Goal: Transaction & Acquisition: Purchase product/service

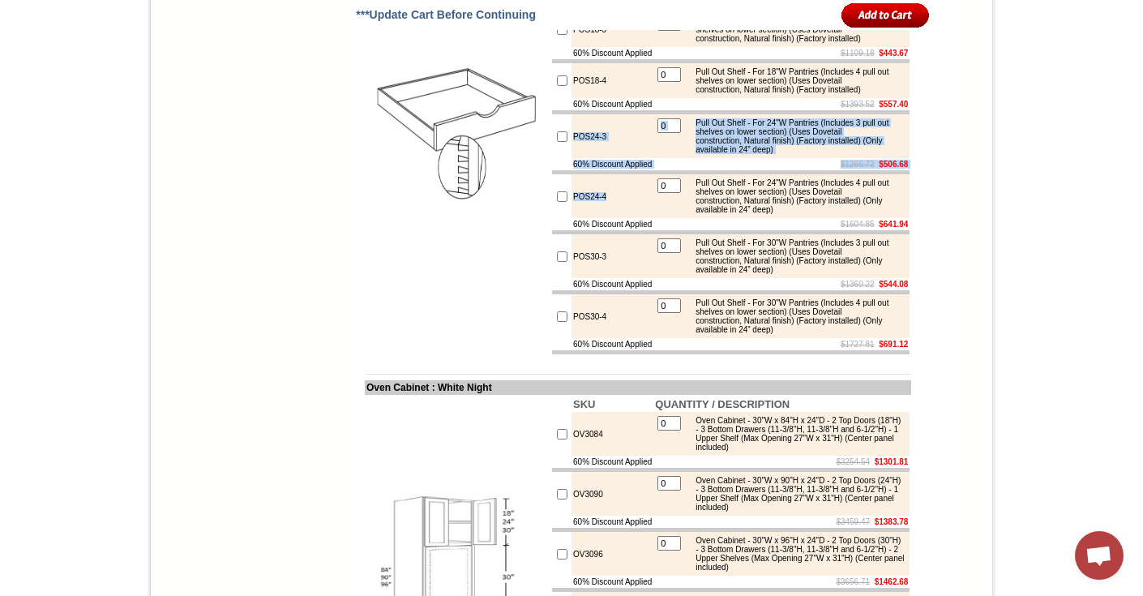
click at [557, 142] on input "checkbox" at bounding box center [562, 136] width 11 height 11
checkbox input "true"
type input "1"
click at [557, 202] on input "checkbox" at bounding box center [562, 196] width 11 height 11
checkbox input "true"
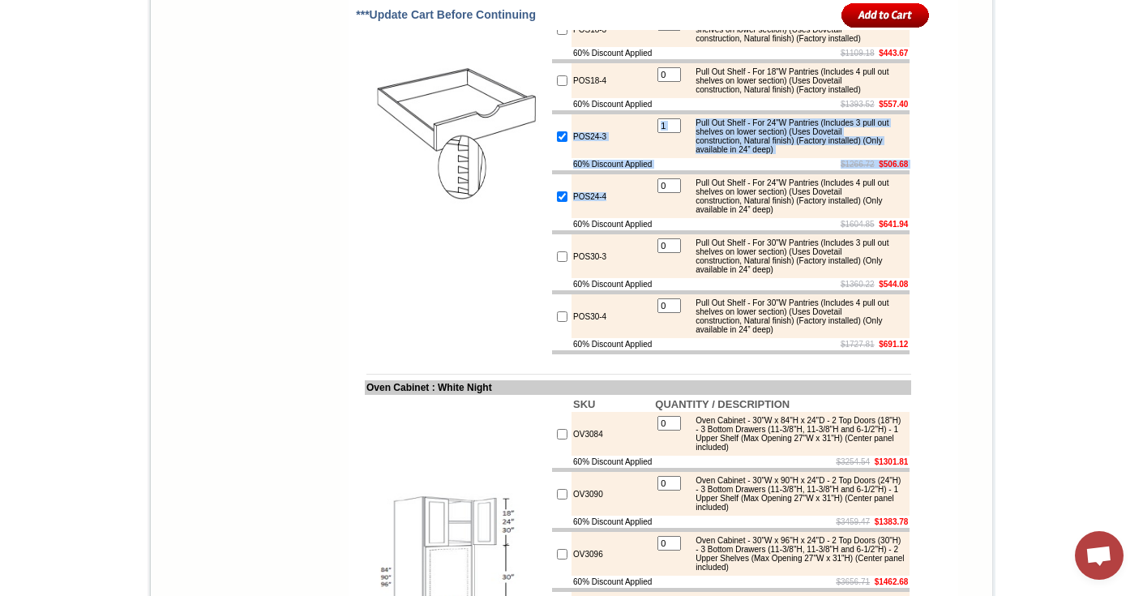
type input "1"
click at [854, 17] on input "image" at bounding box center [885, 15] width 88 height 27
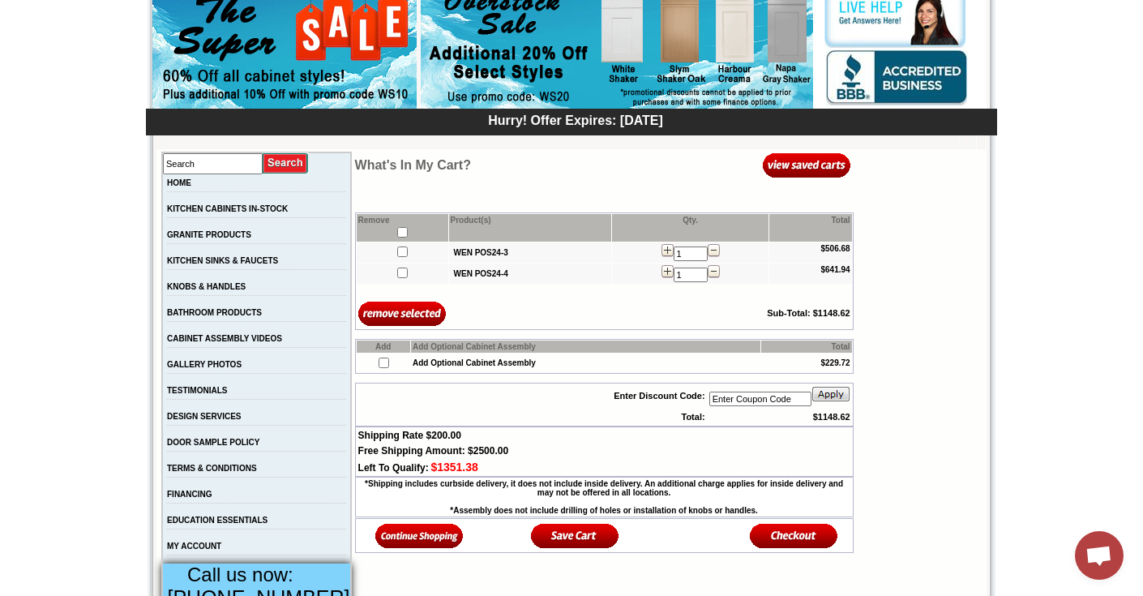
scroll to position [234, 0]
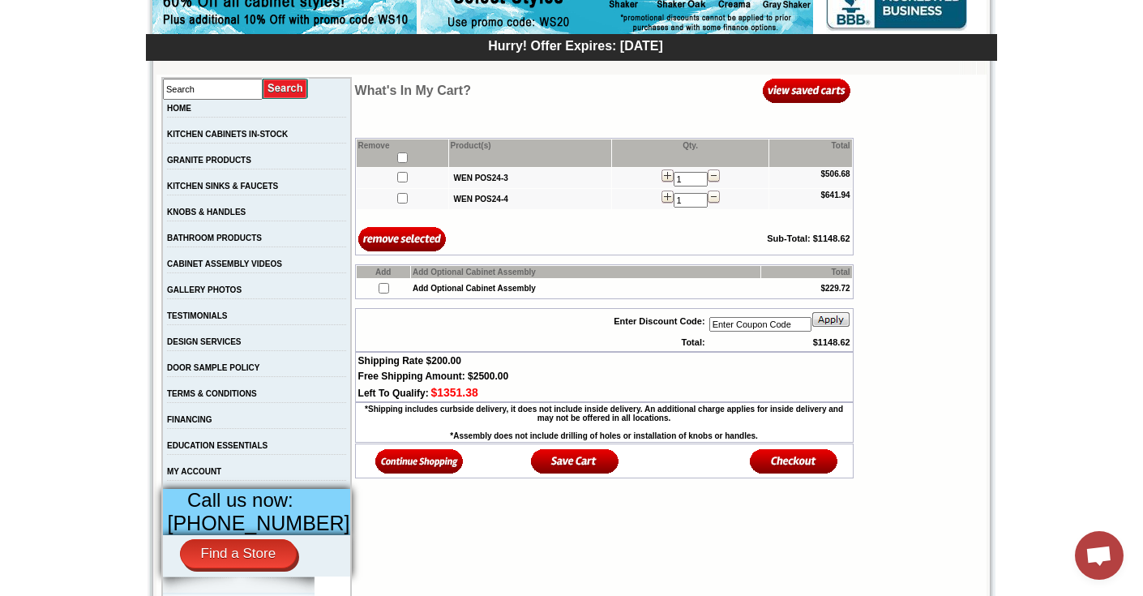
click at [784, 474] on img at bounding box center [794, 460] width 88 height 27
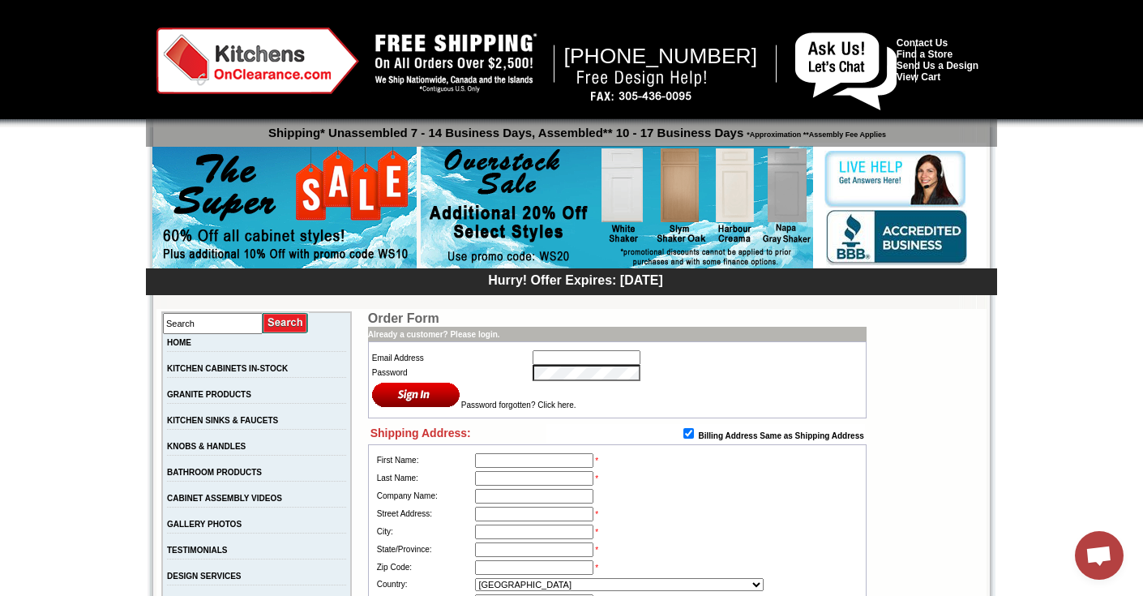
click at [594, 357] on input "text" at bounding box center [586, 357] width 108 height 15
type input "info@sobekitchens.com"
click at [415, 391] on input "image" at bounding box center [416, 394] width 88 height 27
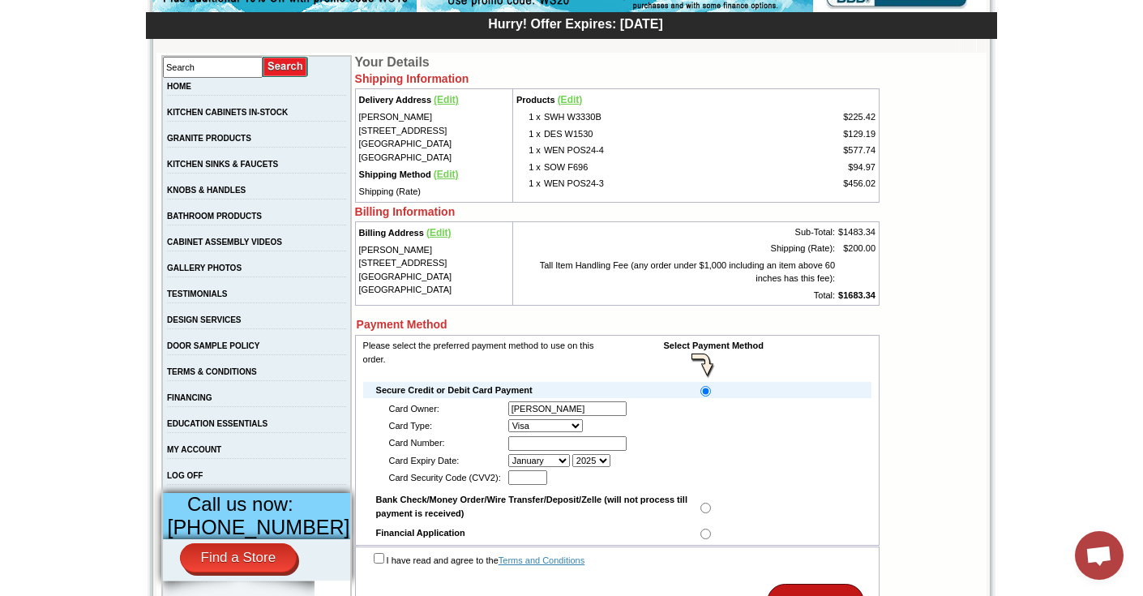
scroll to position [162, 0]
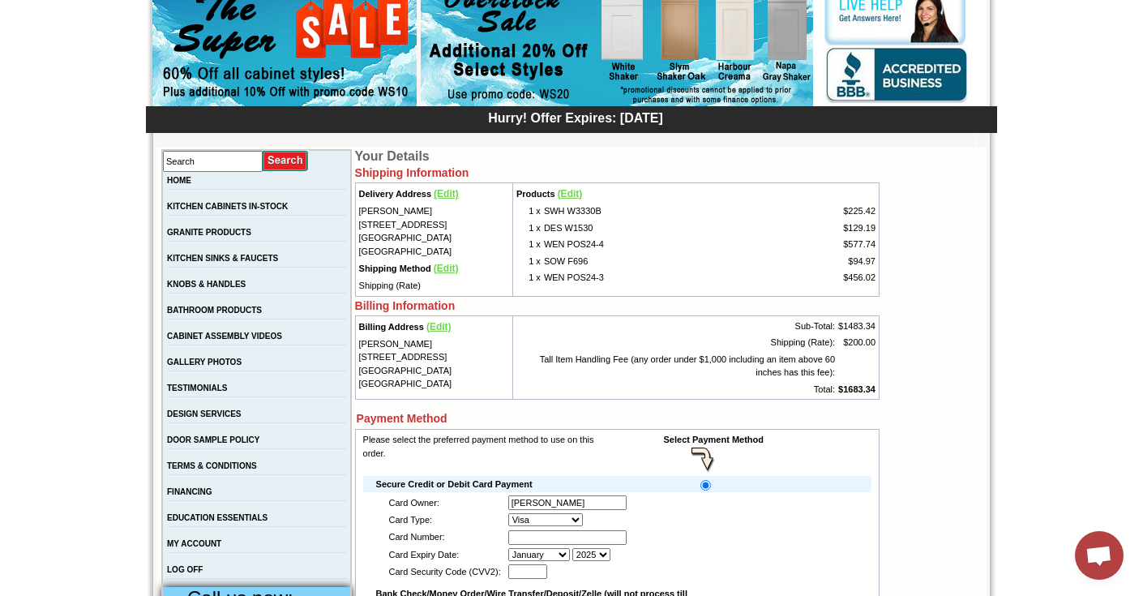
click at [445, 194] on span "(Edit)" at bounding box center [446, 193] width 25 height 11
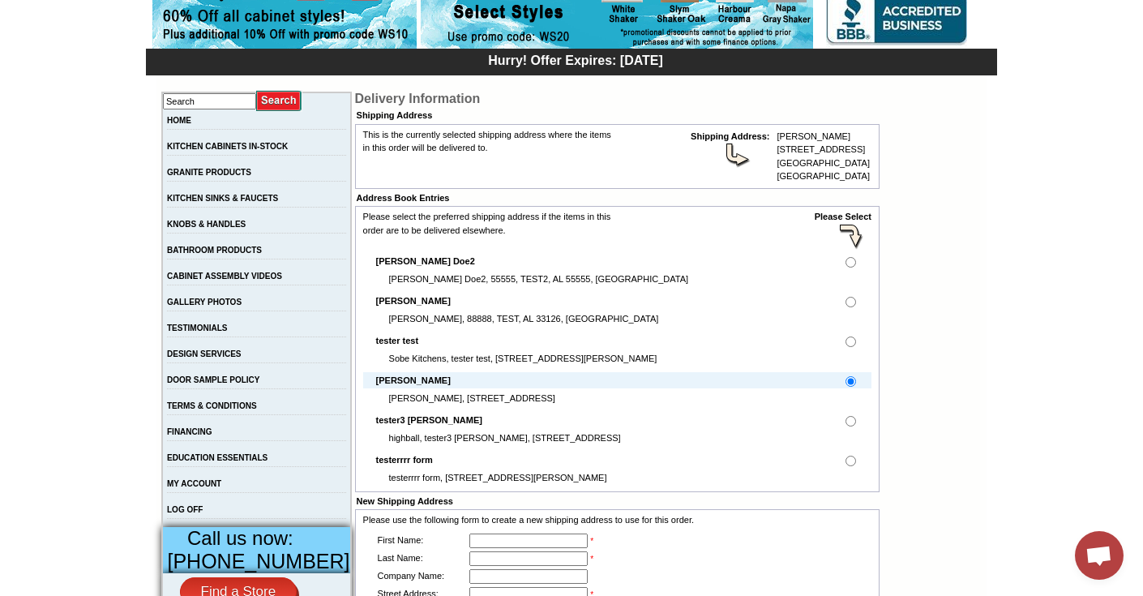
scroll to position [241, 0]
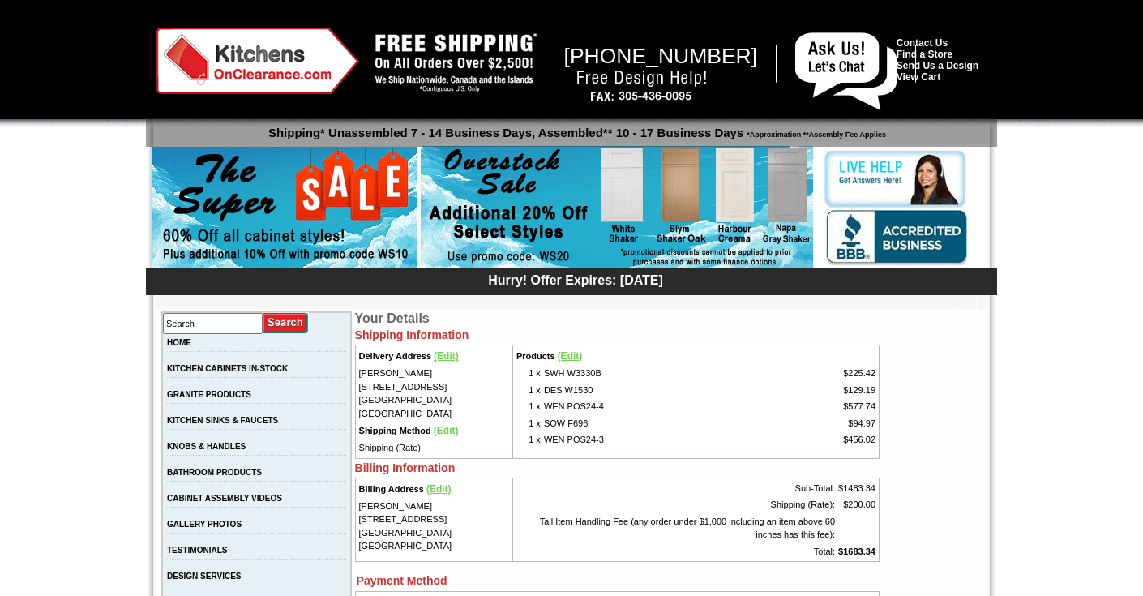
scroll to position [162, 0]
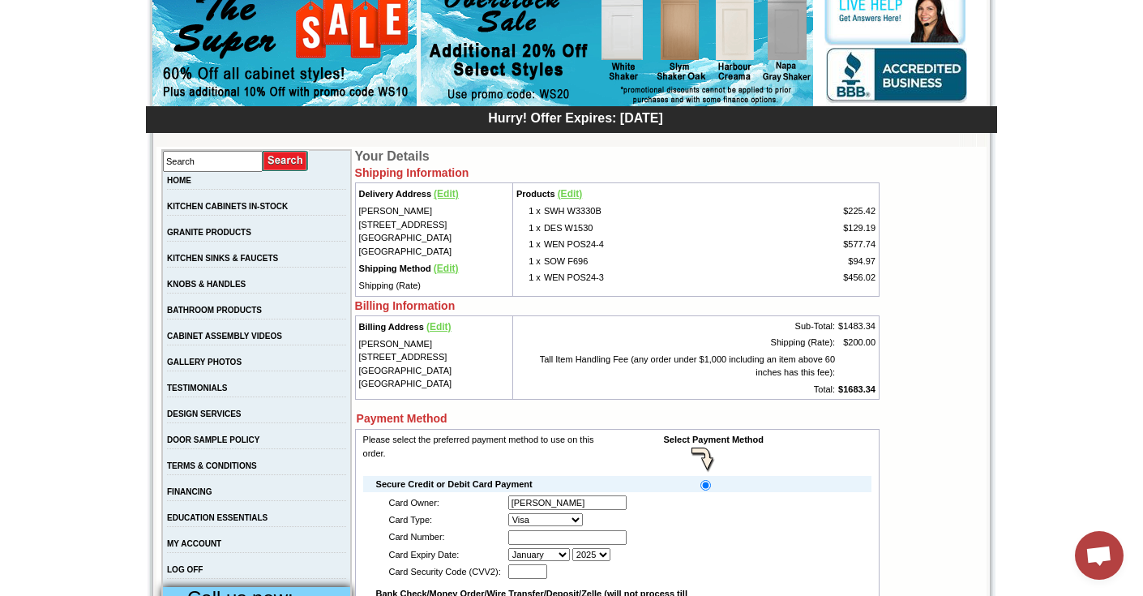
click at [429, 326] on span "(Edit)" at bounding box center [438, 326] width 25 height 11
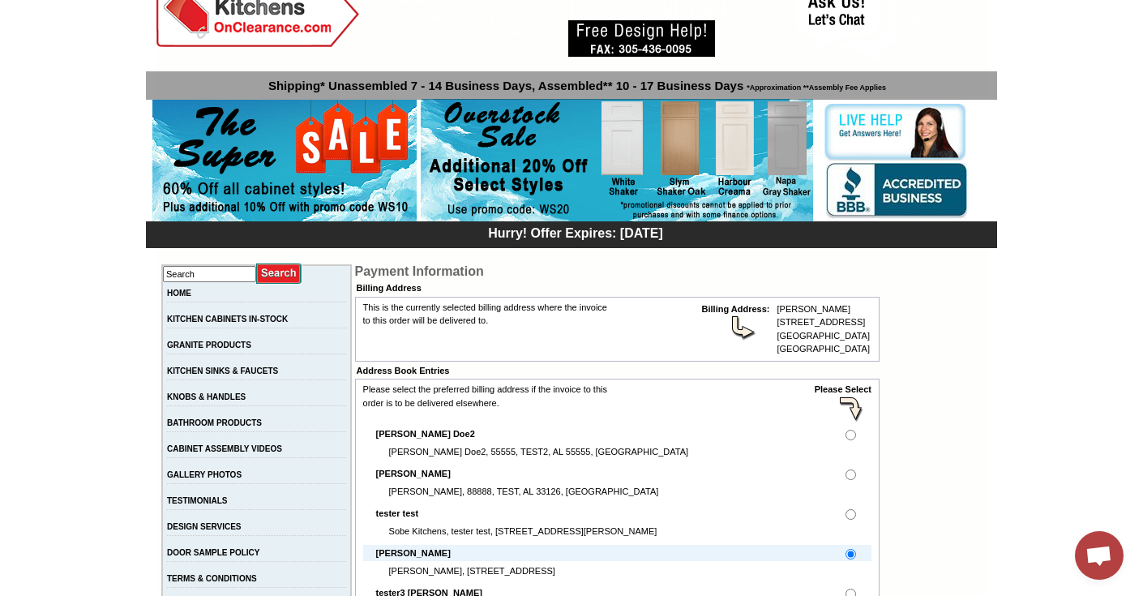
scroll to position [17, 0]
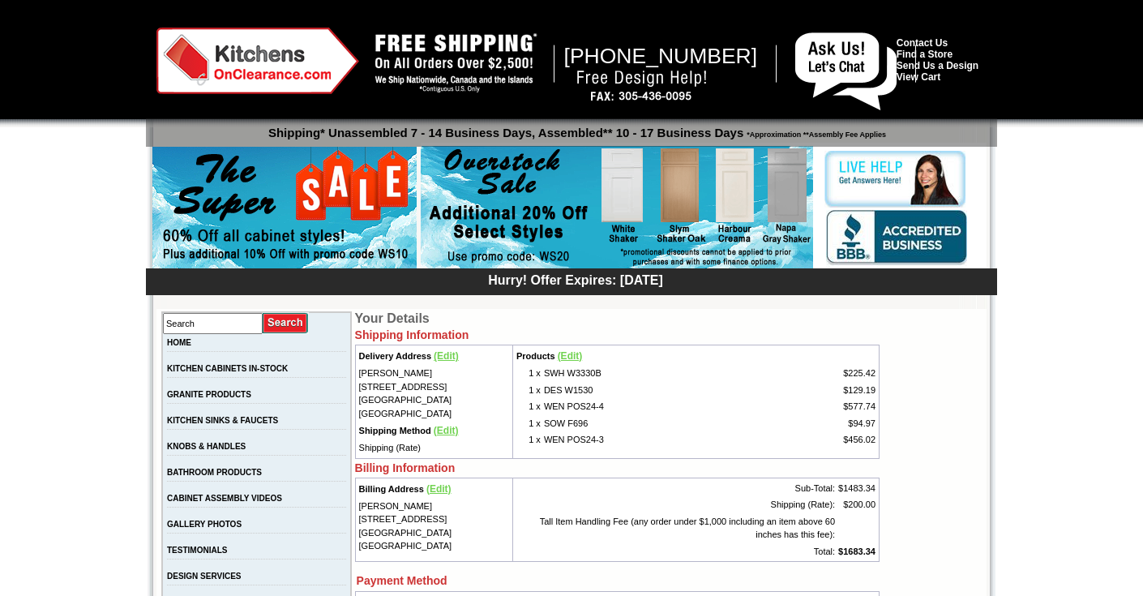
scroll to position [162, 0]
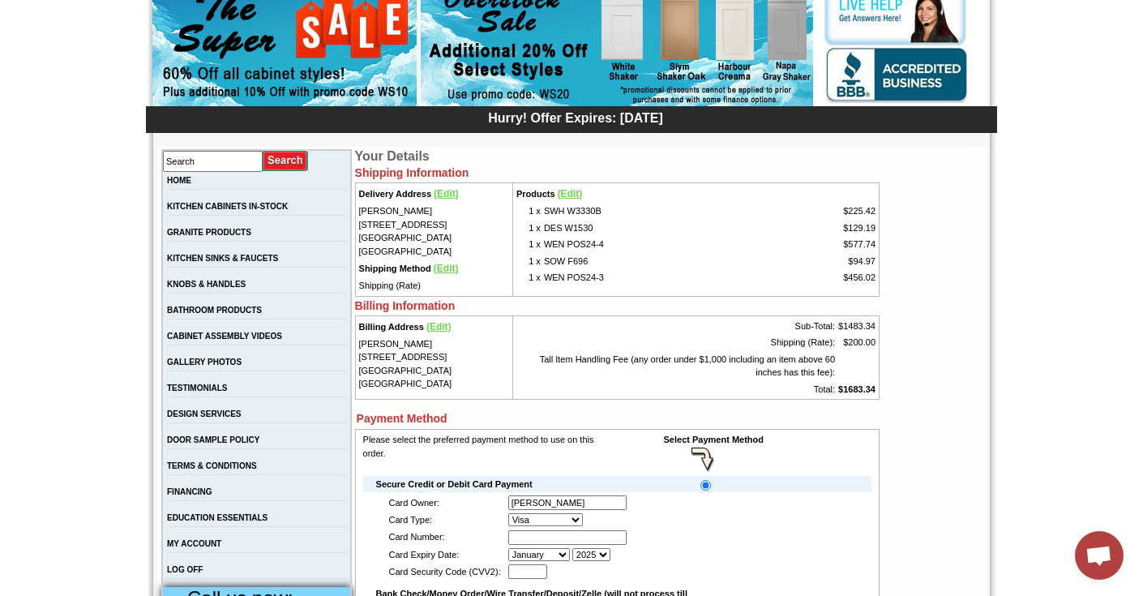
click at [434, 263] on span "(Edit)" at bounding box center [446, 268] width 25 height 11
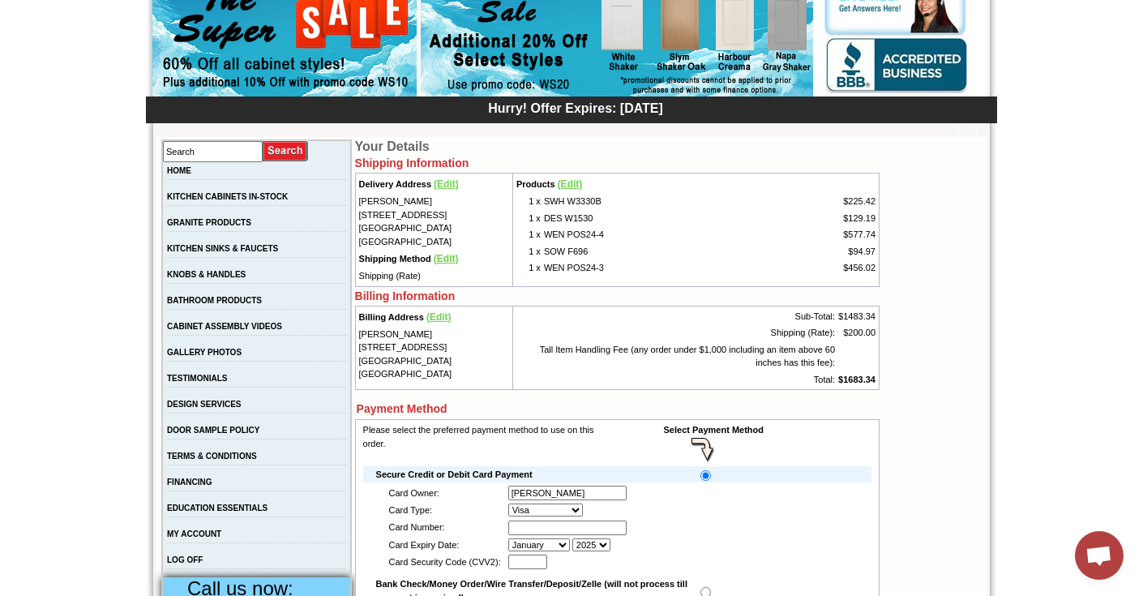
scroll to position [166, 0]
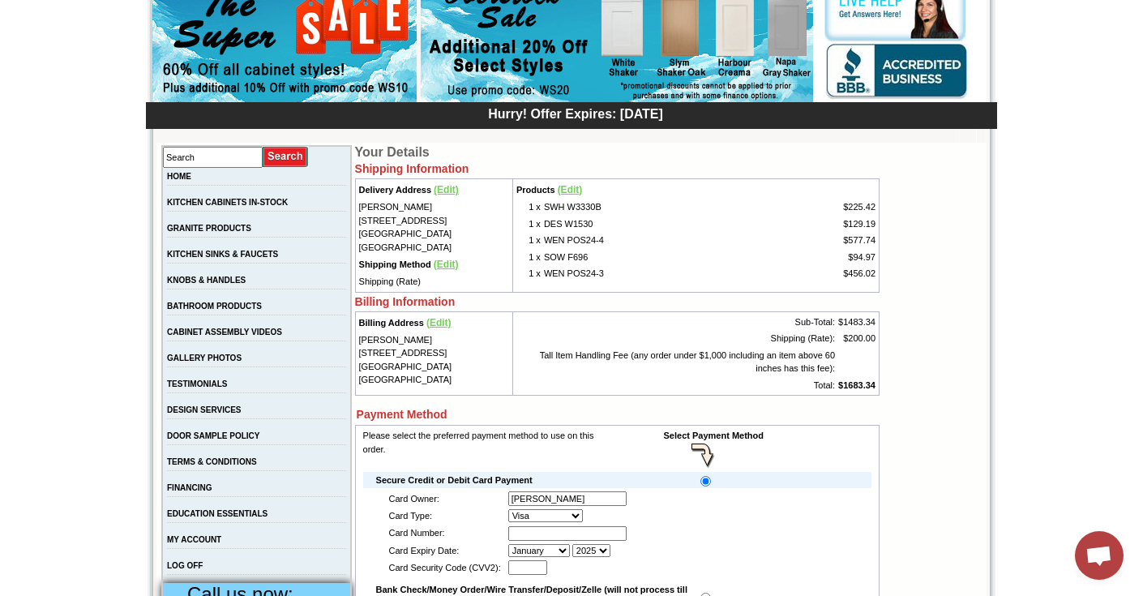
click at [434, 190] on span "(Edit)" at bounding box center [446, 189] width 25 height 11
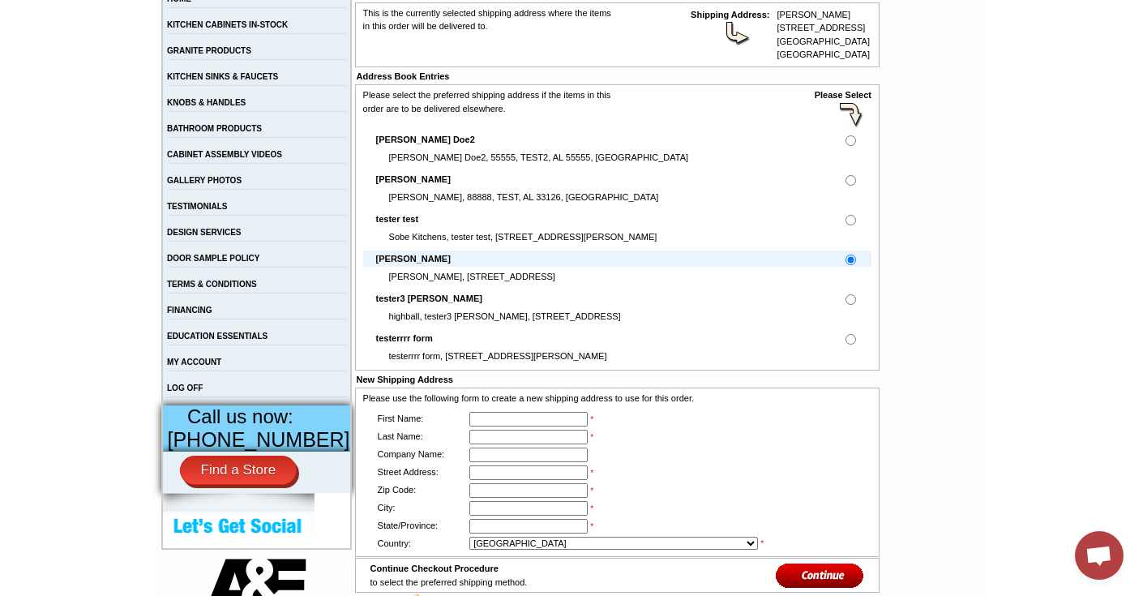
scroll to position [340, 0]
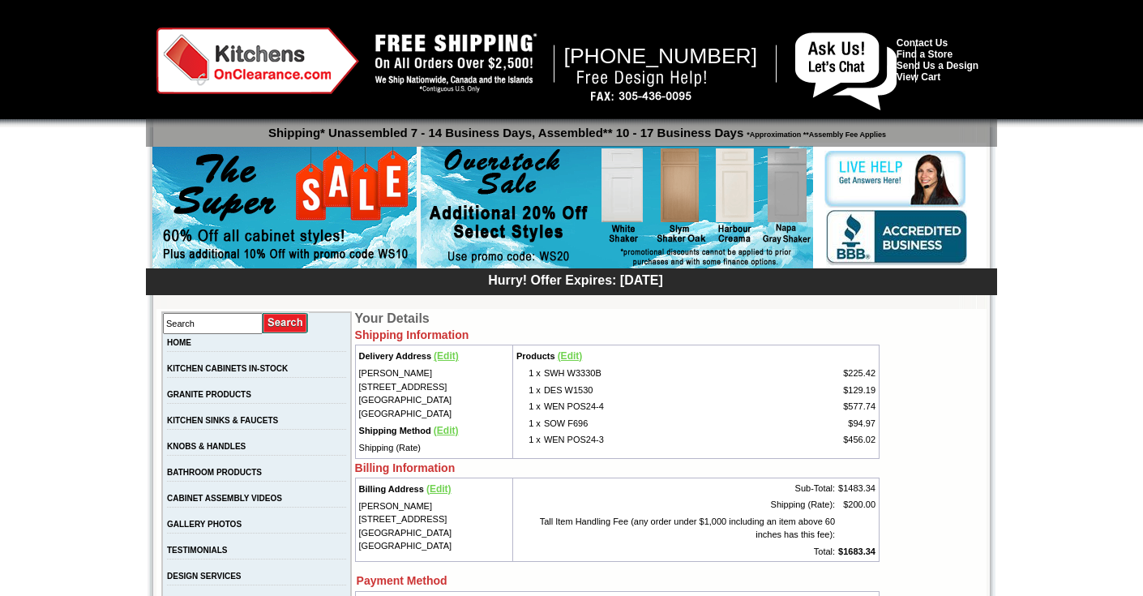
scroll to position [166, 0]
